Goal: Information Seeking & Learning: Understand process/instructions

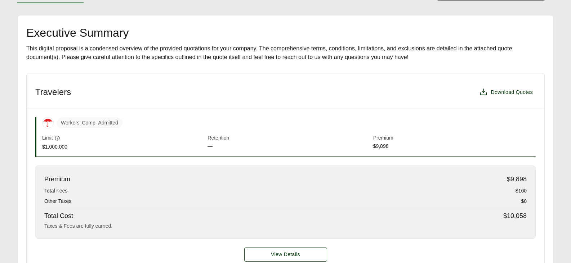
scroll to position [36, 0]
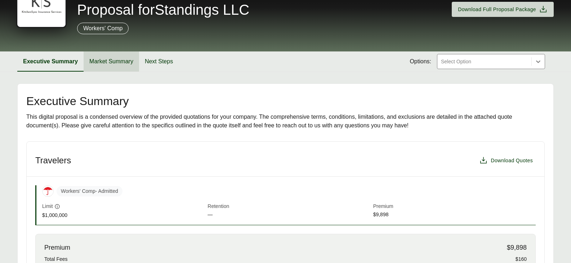
click at [108, 60] on button "Market Summary" at bounding box center [112, 62] width 56 height 20
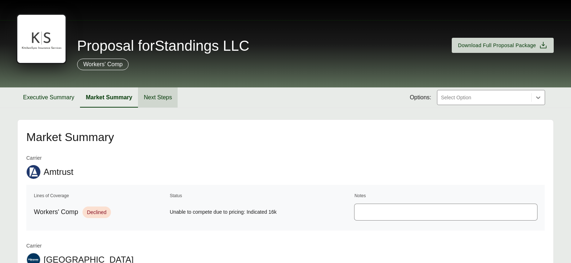
click at [154, 93] on button "Next Steps" at bounding box center [158, 98] width 40 height 20
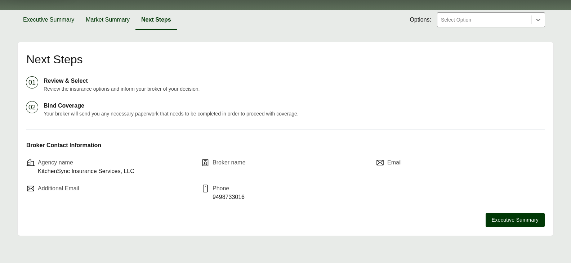
scroll to position [80, 0]
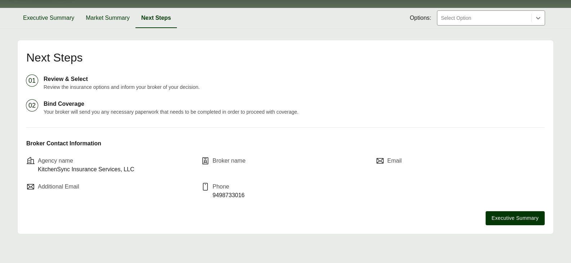
click at [227, 163] on p "Broker name" at bounding box center [229, 161] width 33 height 9
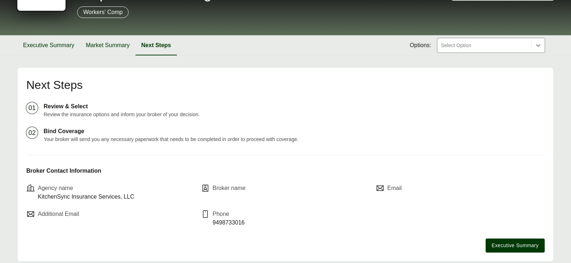
scroll to position [36, 0]
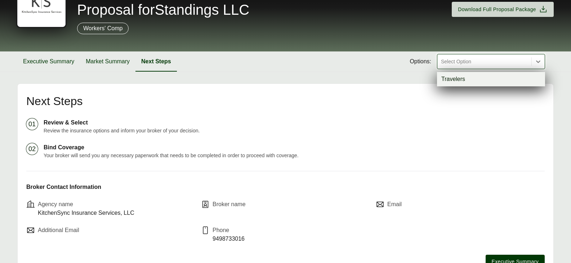
click at [489, 67] on div "Select Option" at bounding box center [485, 61] width 94 height 14
click at [307, 132] on p "Review the insurance options and inform your broker of your decision." at bounding box center [294, 131] width 501 height 8
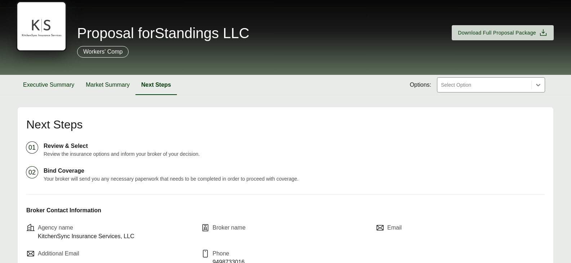
scroll to position [0, 0]
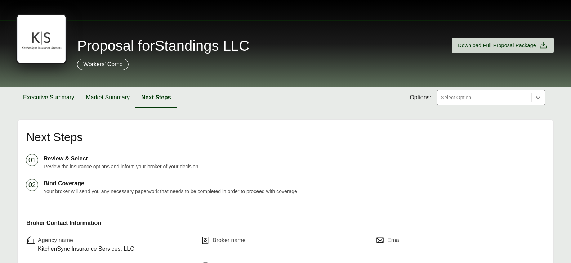
click at [462, 94] on div at bounding box center [484, 97] width 88 height 9
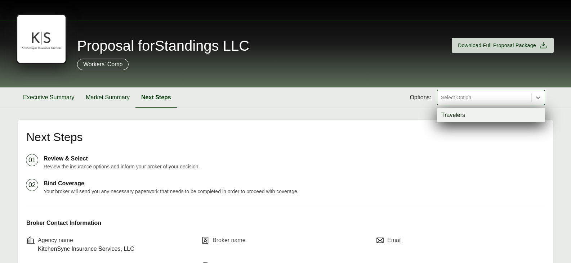
click at [297, 114] on div "Proposal for Standings LLC Download Full Proposal Package Workers' Comp Executi…" at bounding box center [285, 171] width 571 height 343
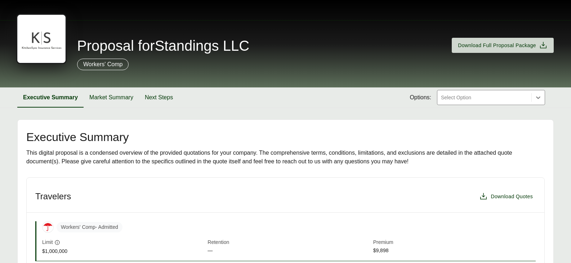
click at [487, 97] on div at bounding box center [484, 97] width 88 height 9
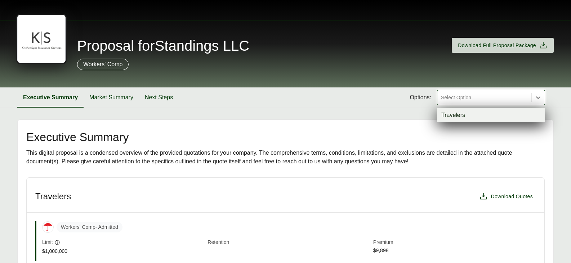
click at [324, 88] on div "Executive Summary Market Summary Next Steps Options: option Travelers focused, …" at bounding box center [285, 98] width 537 height 20
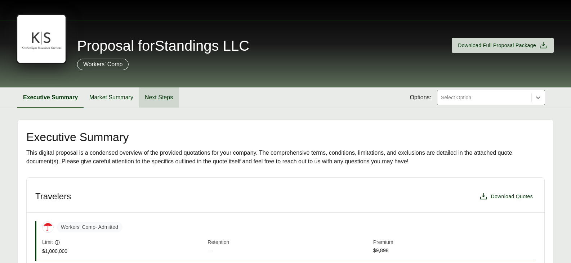
click at [167, 99] on button "Next Steps" at bounding box center [159, 98] width 40 height 20
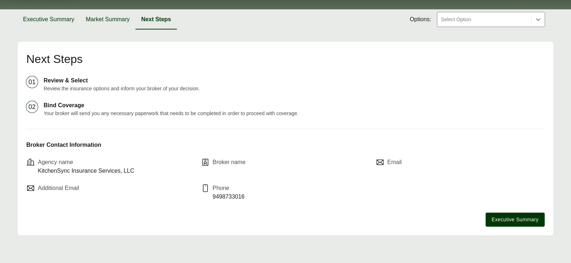
scroll to position [80, 0]
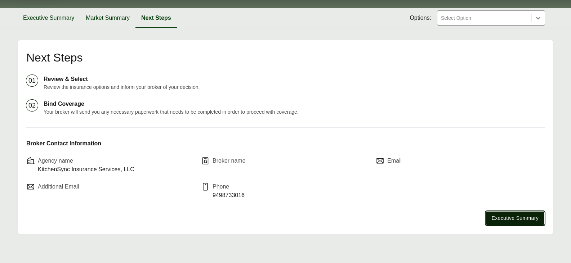
click at [505, 215] on span "Executive Summary" at bounding box center [515, 219] width 47 height 8
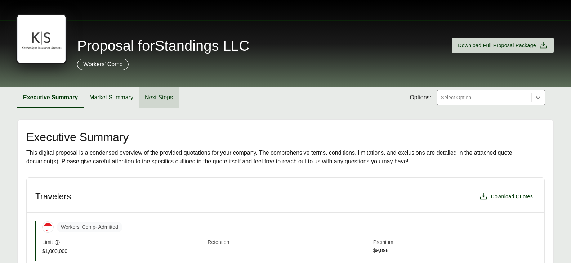
click at [156, 99] on button "Next Steps" at bounding box center [159, 98] width 40 height 20
